Goal: Information Seeking & Learning: Learn about a topic

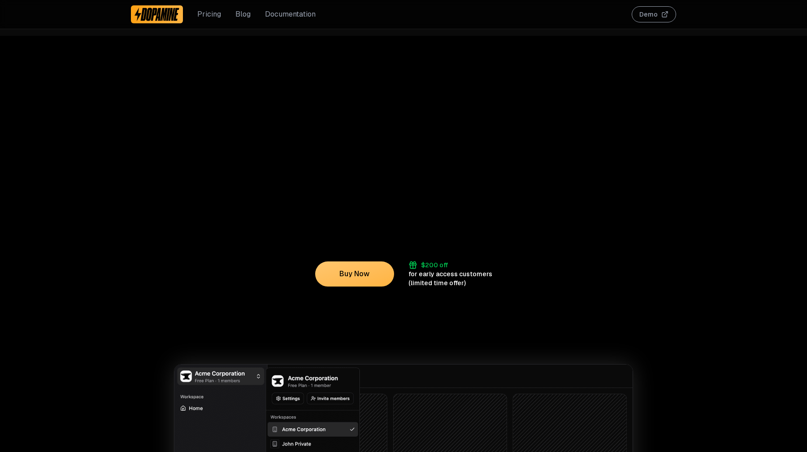
click at [241, 9] on div "Pricing Blog Documentation" at bounding box center [223, 14] width 185 height 29
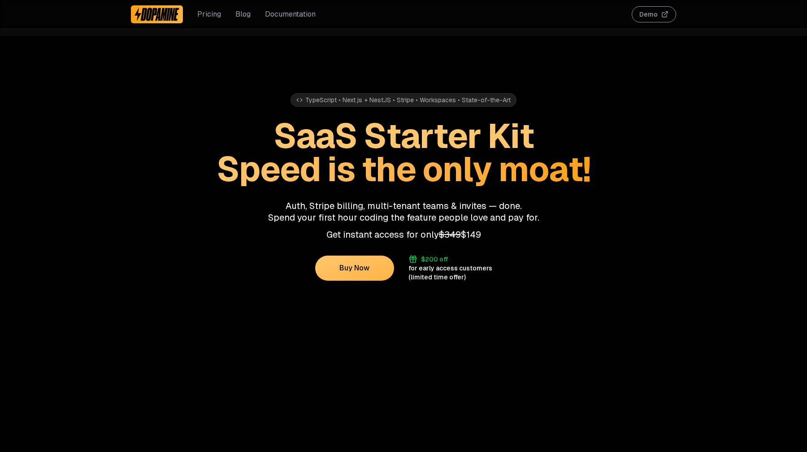
click at [239, 16] on link "Blog" at bounding box center [242, 14] width 15 height 11
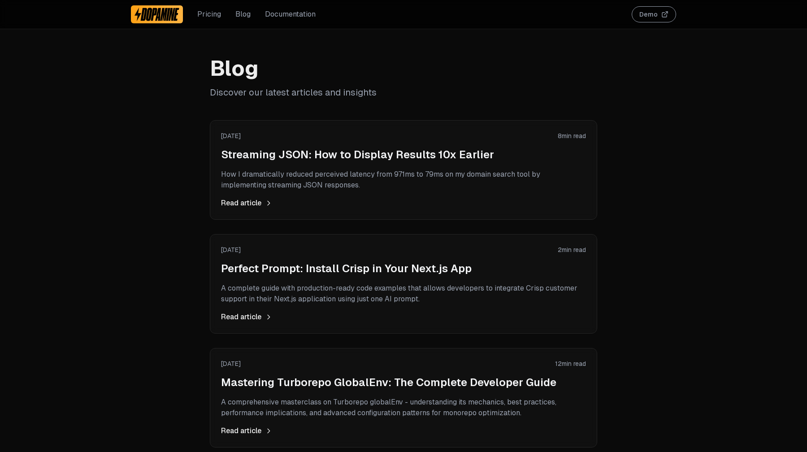
click at [345, 181] on p "How I dramatically reduced perceived latency from 971ms to 79ms on my domain se…" at bounding box center [403, 180] width 365 height 22
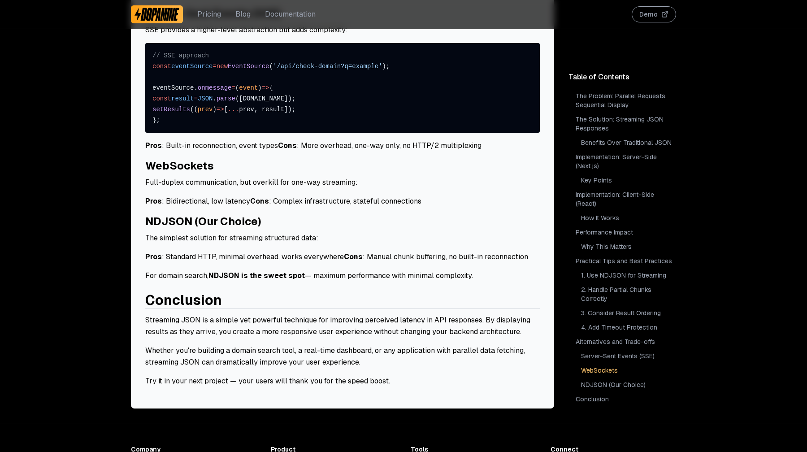
scroll to position [2899, 0]
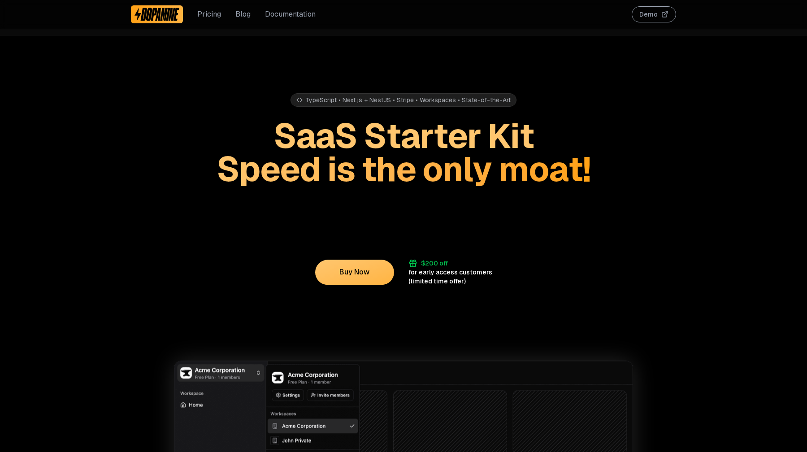
click at [249, 14] on div "Pricing Blog Documentation" at bounding box center [223, 14] width 185 height 29
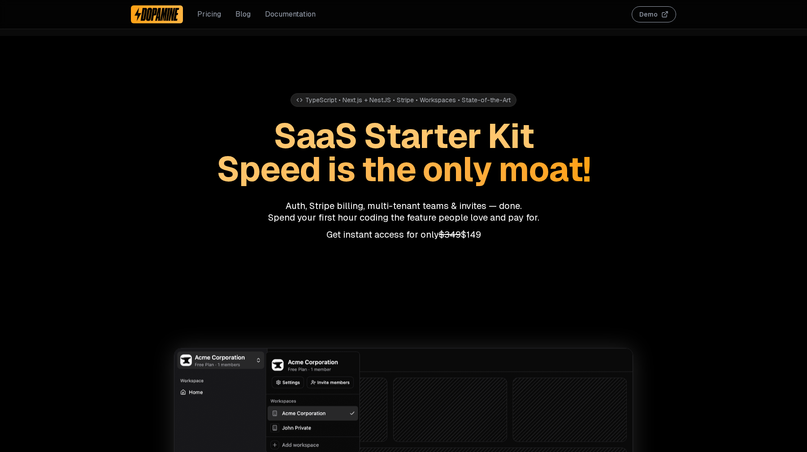
click at [244, 15] on link "Blog" at bounding box center [242, 14] width 15 height 11
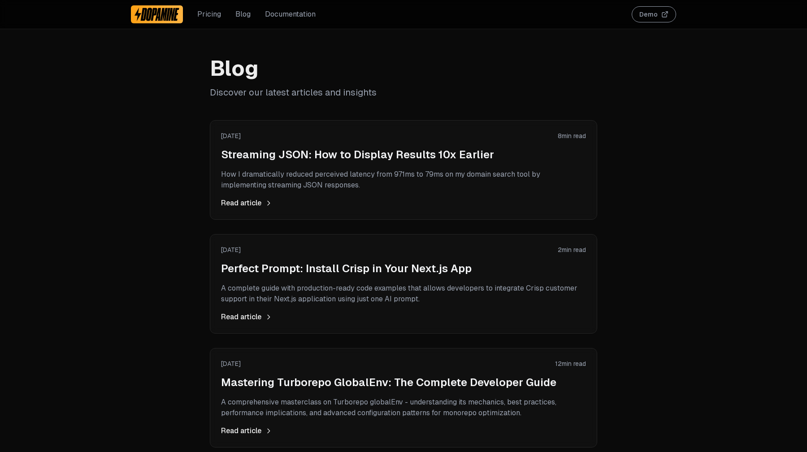
click at [265, 177] on p "How I dramatically reduced perceived latency from 971ms to 79ms on my domain se…" at bounding box center [403, 180] width 365 height 22
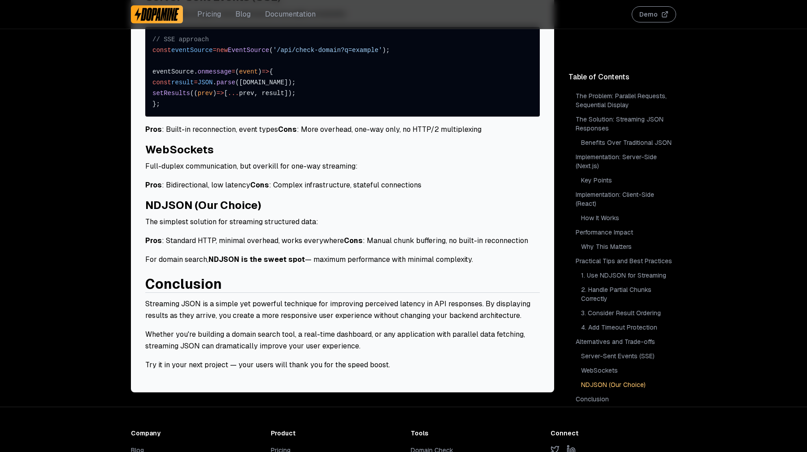
scroll to position [3045, 0]
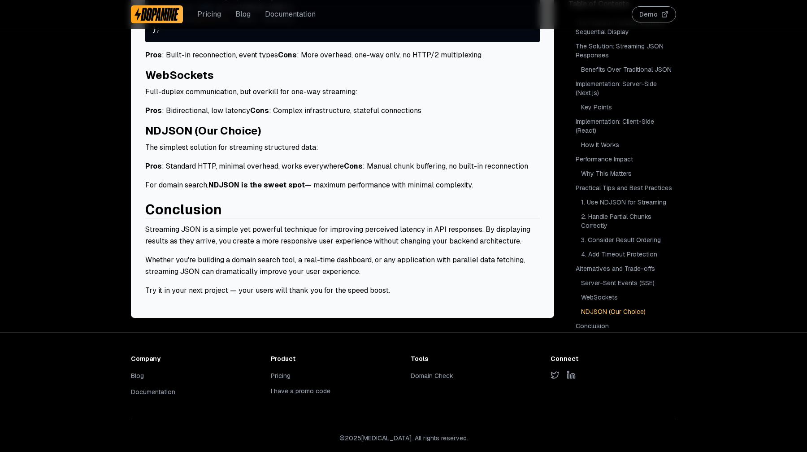
click at [420, 372] on link "Domain Check" at bounding box center [431, 376] width 43 height 8
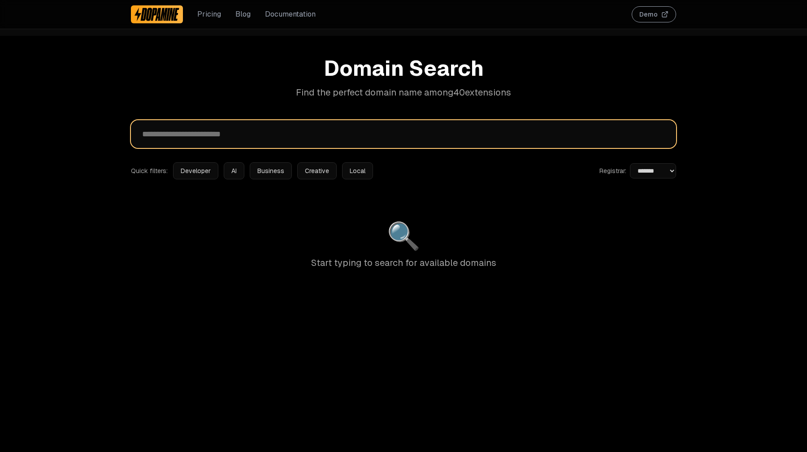
click at [208, 141] on input "text" at bounding box center [403, 134] width 545 height 28
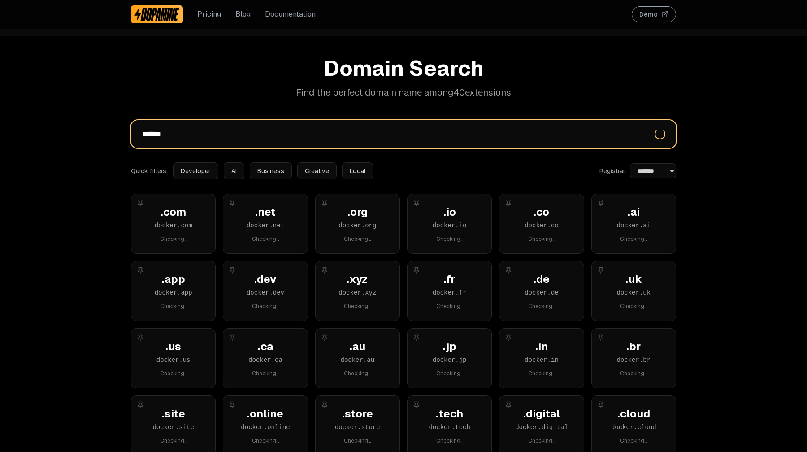
type input "******"
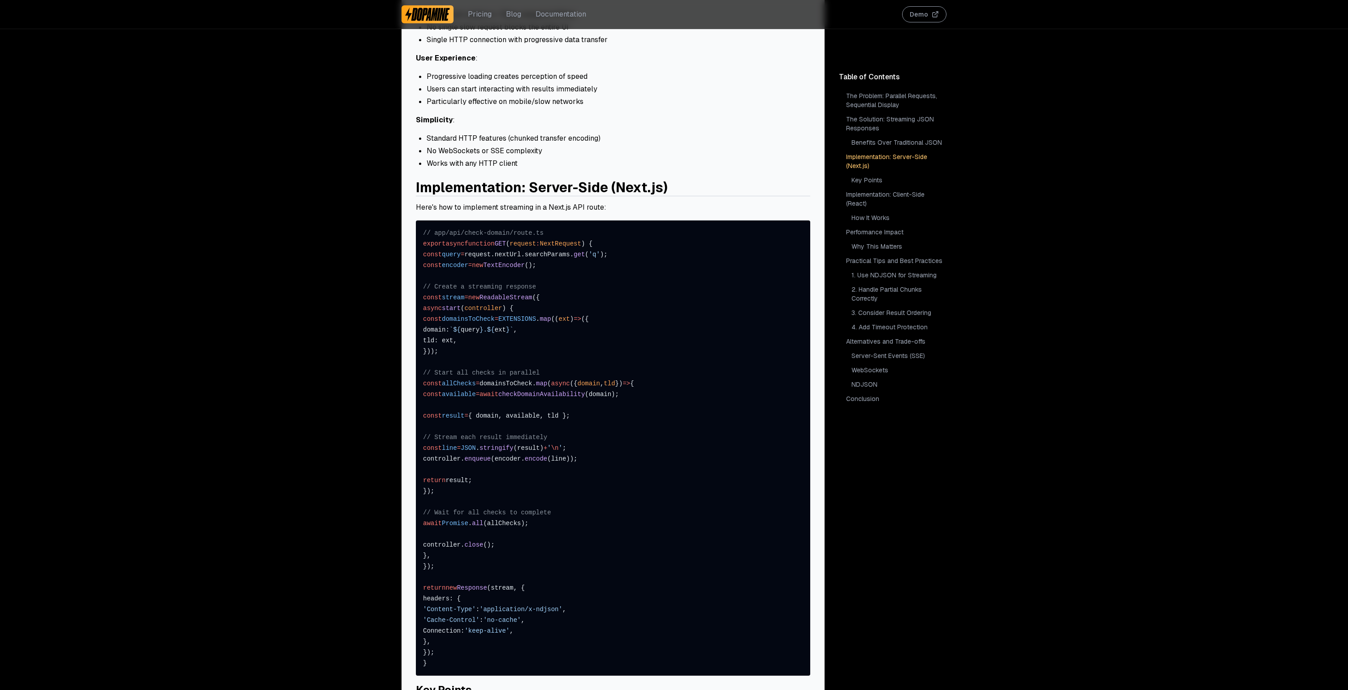
scroll to position [884, 0]
click at [532, 298] on span "ReadableStream" at bounding box center [506, 296] width 53 height 7
copy span "ReadableStream"
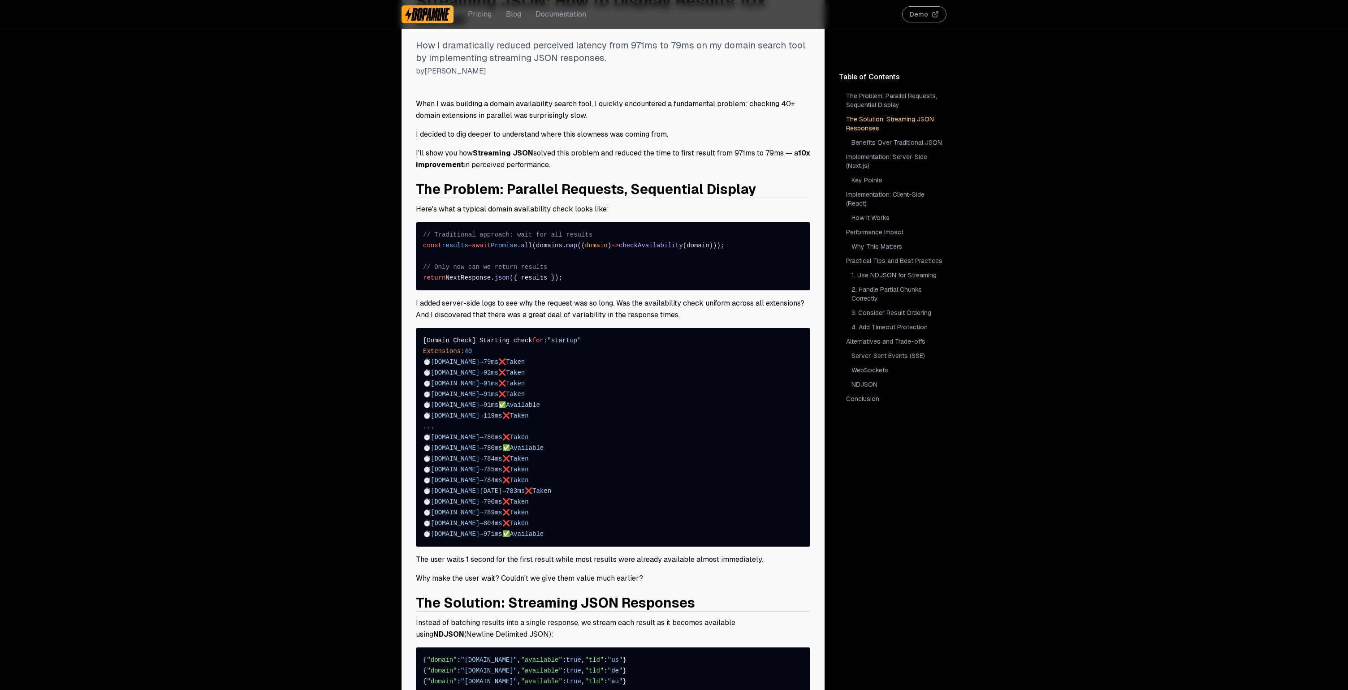
scroll to position [0, 0]
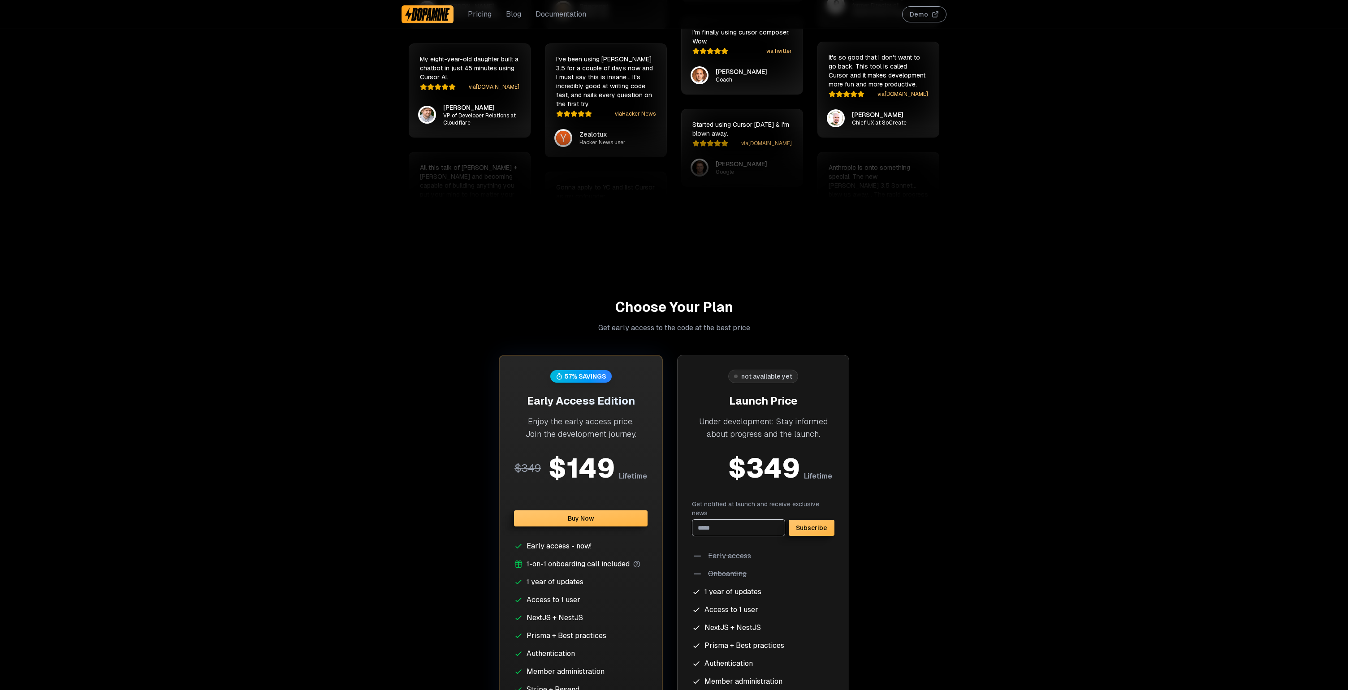
scroll to position [3778, 0]
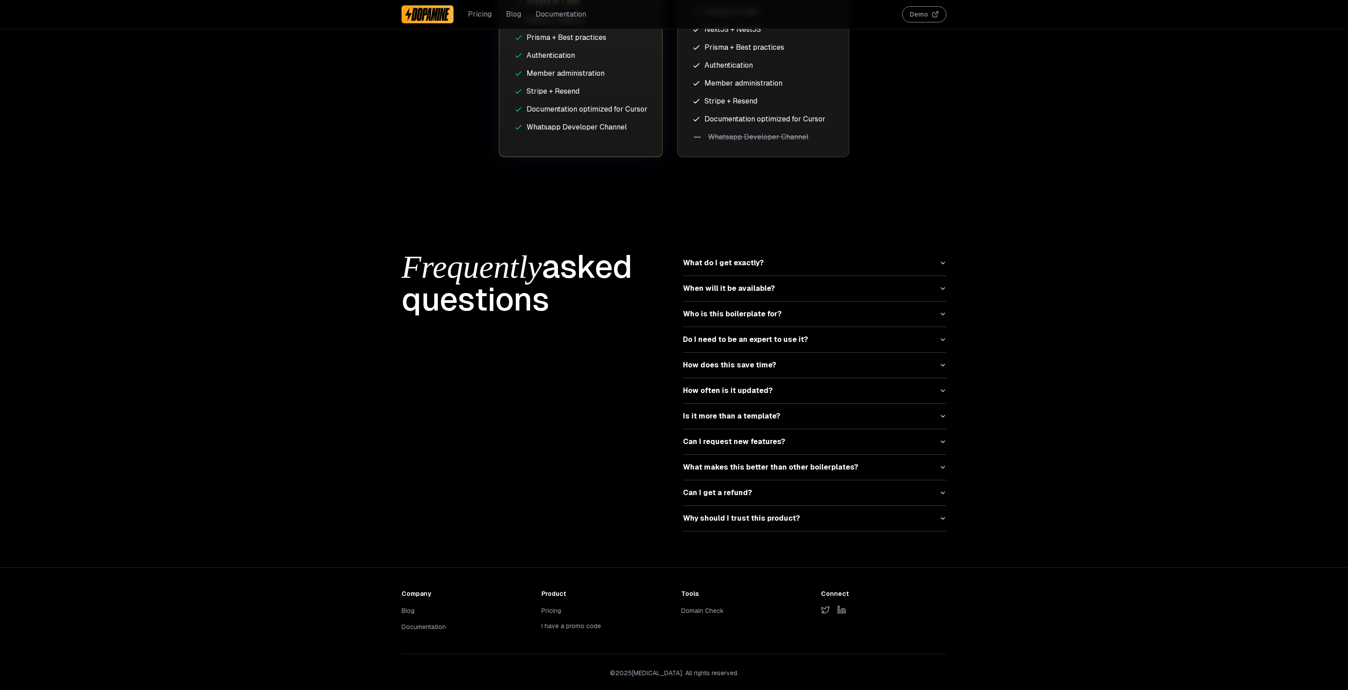
click at [695, 607] on link "Domain Check" at bounding box center [702, 611] width 43 height 8
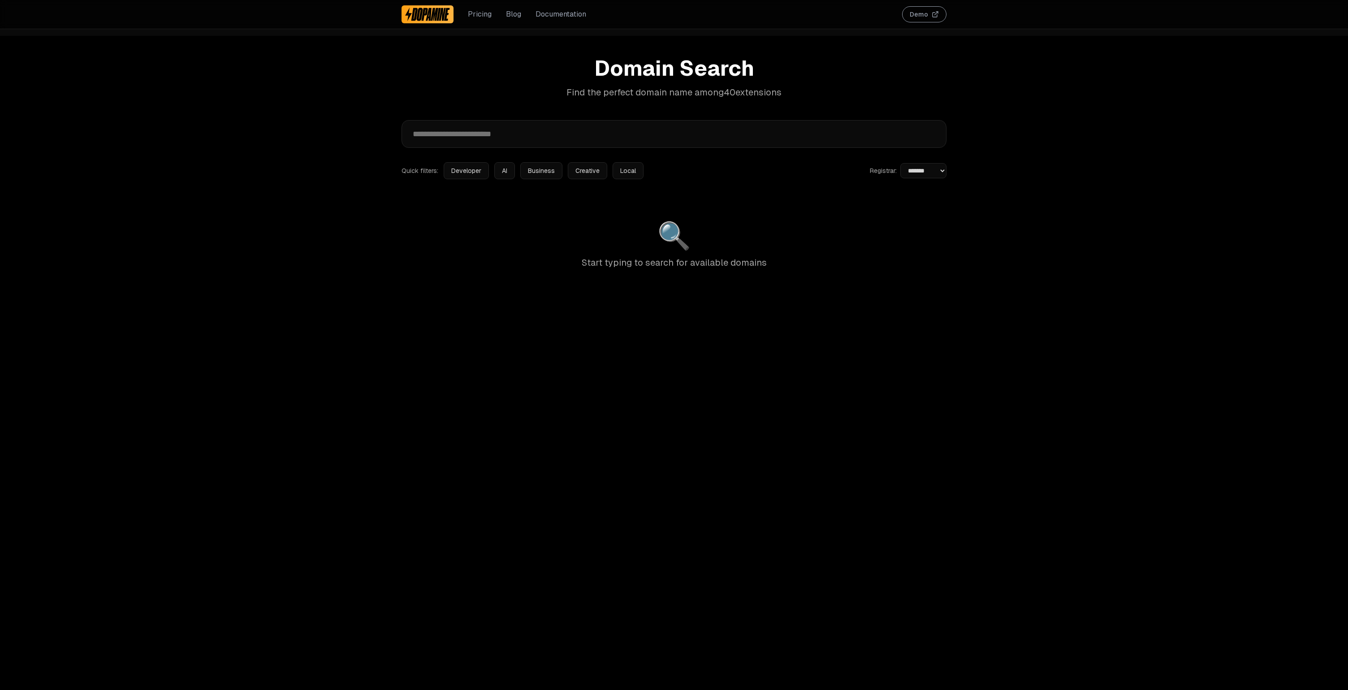
click at [511, 17] on link "Blog" at bounding box center [513, 14] width 15 height 11
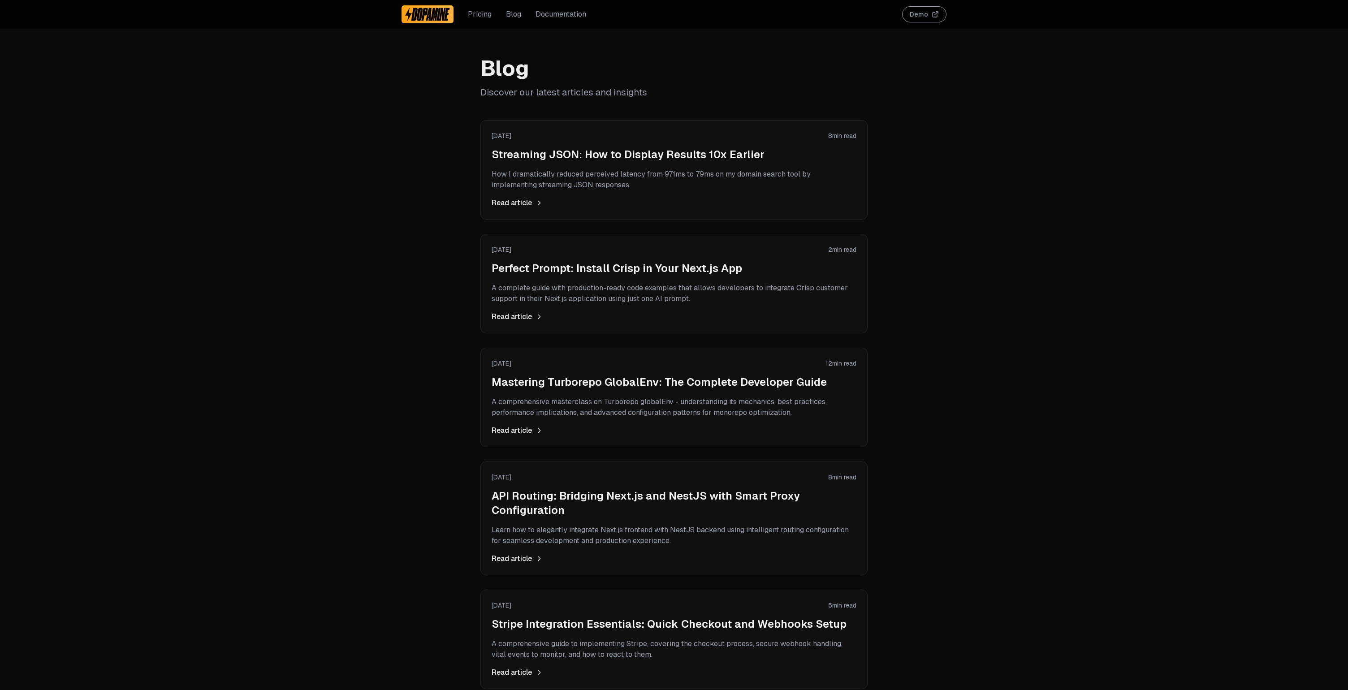
click at [544, 161] on h2 "Streaming JSON: How to Display Results 10x Earlier" at bounding box center [674, 154] width 365 height 14
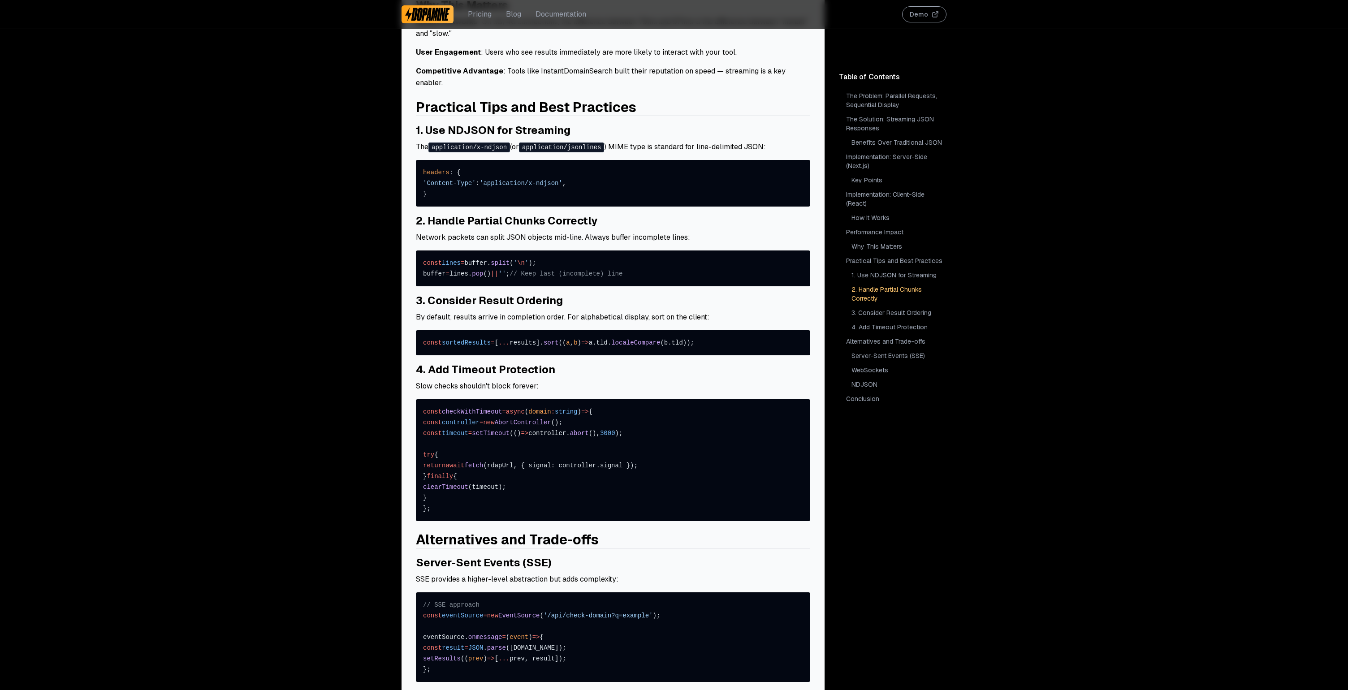
scroll to position [2863, 0]
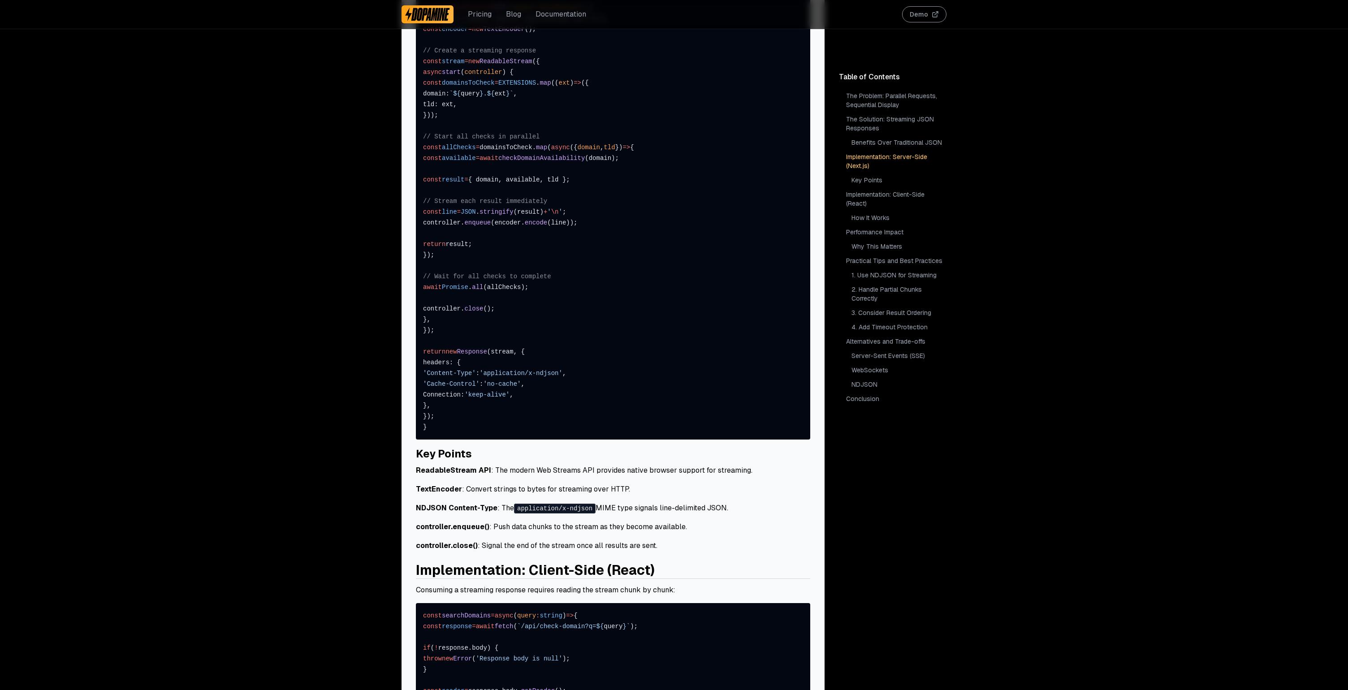
scroll to position [1119, 0]
click at [873, 346] on link "Alternatives and Trade-offs" at bounding box center [895, 341] width 102 height 13
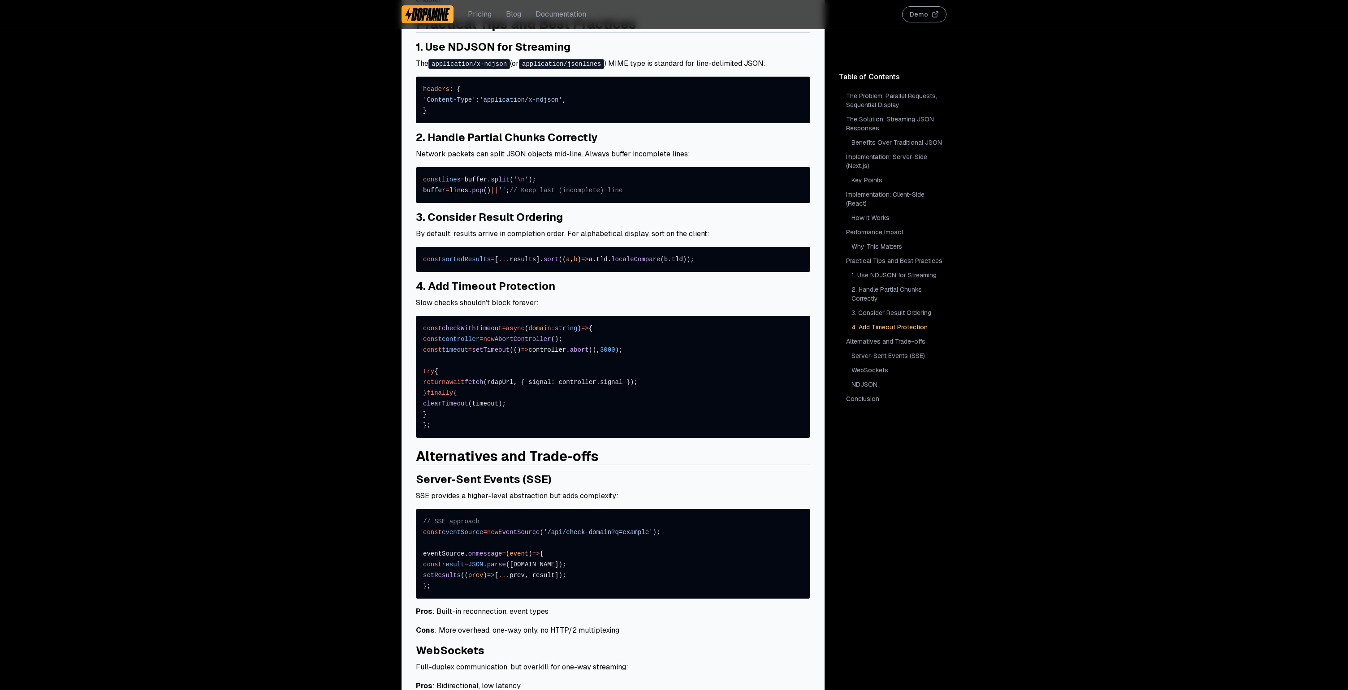
scroll to position [2458, 0]
